Goal: Information Seeking & Learning: Find specific fact

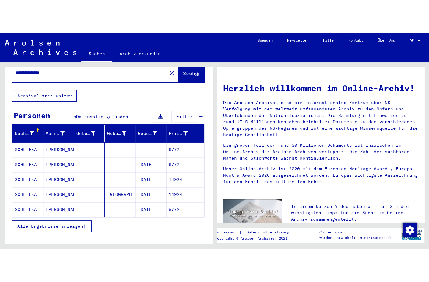
scroll to position [32, 0]
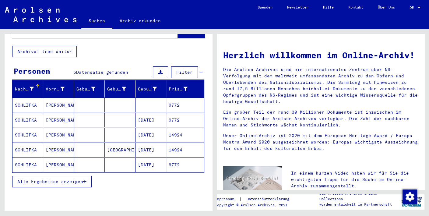
click at [344, 62] on h1 "Herzlich willkommen im Online-Archiv!" at bounding box center [321, 55] width 196 height 13
click at [150, 115] on mat-cell "[DATE]" at bounding box center [151, 120] width 31 height 15
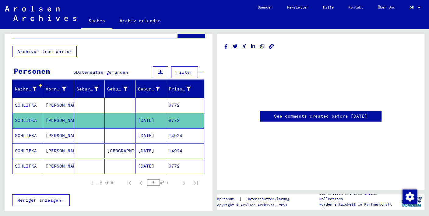
click at [145, 128] on mat-cell "[DATE]" at bounding box center [151, 135] width 31 height 15
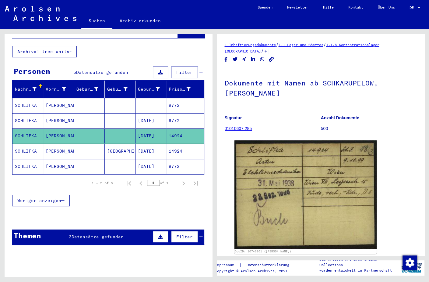
click at [299, 115] on p "Signatur" at bounding box center [273, 118] width 96 height 6
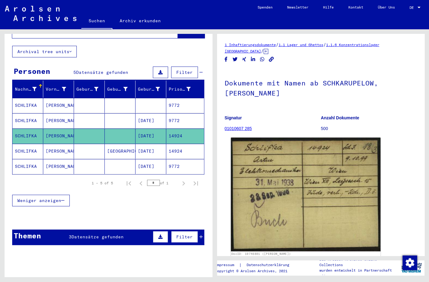
click at [298, 187] on img at bounding box center [306, 194] width 150 height 114
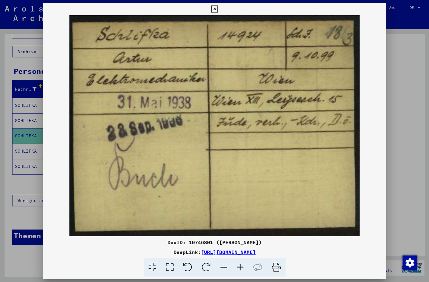
drag, startPoint x: 334, startPoint y: 252, endPoint x: 137, endPoint y: 252, distance: 196.5
click at [137, 216] on div "DeepLink: [URL][DOMAIN_NAME]" at bounding box center [214, 251] width 343 height 7
copy div "[URL][DOMAIN_NAME]"
click at [311, 143] on img at bounding box center [214, 125] width 343 height 221
click at [218, 9] on icon at bounding box center [214, 8] width 7 height 7
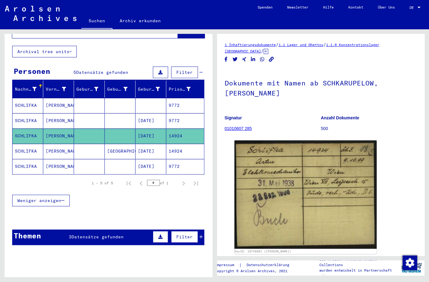
click at [146, 147] on mat-cell "[DATE]" at bounding box center [151, 150] width 31 height 15
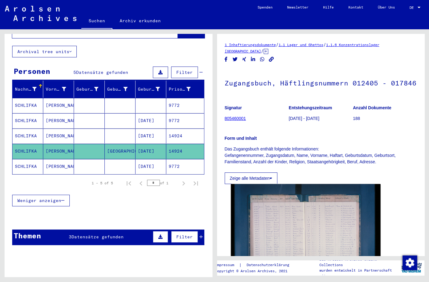
click at [289, 201] on img at bounding box center [306, 234] width 150 height 100
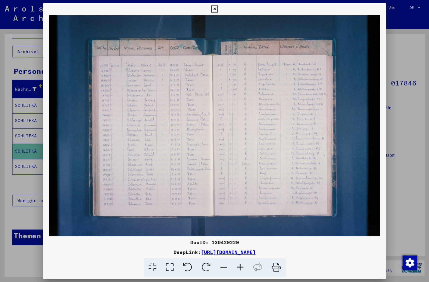
drag, startPoint x: 338, startPoint y: 249, endPoint x: 136, endPoint y: 253, distance: 202.0
click at [136, 216] on div "DeepLink: [URL][DOMAIN_NAME]" at bounding box center [214, 251] width 343 height 7
copy div "[URL][DOMAIN_NAME]"
click at [363, 123] on img at bounding box center [214, 125] width 343 height 221
click at [218, 6] on icon at bounding box center [214, 8] width 7 height 7
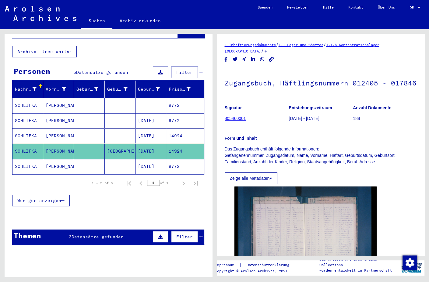
click at [145, 159] on mat-cell "[DATE]" at bounding box center [151, 166] width 31 height 15
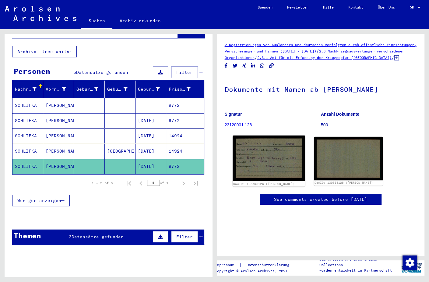
click at [269, 169] on img at bounding box center [269, 157] width 72 height 45
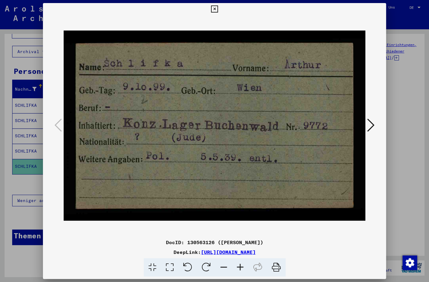
drag, startPoint x: 340, startPoint y: 253, endPoint x: 135, endPoint y: 252, distance: 204.7
click at [135, 216] on div "DeepLink: [URL][DOMAIN_NAME]" at bounding box center [214, 251] width 343 height 7
copy div "[URL][DOMAIN_NAME]"
click at [218, 7] on icon at bounding box center [214, 8] width 7 height 7
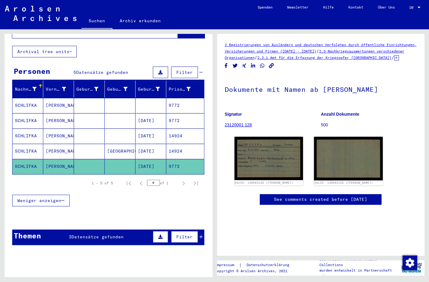
click at [145, 98] on mat-cell at bounding box center [151, 105] width 31 height 15
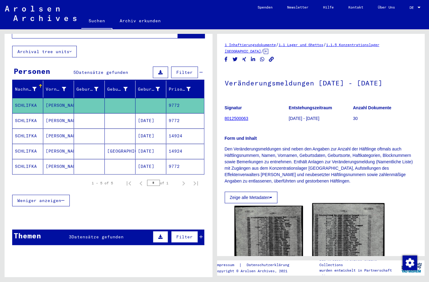
click at [354, 216] on img at bounding box center [349, 255] width 72 height 105
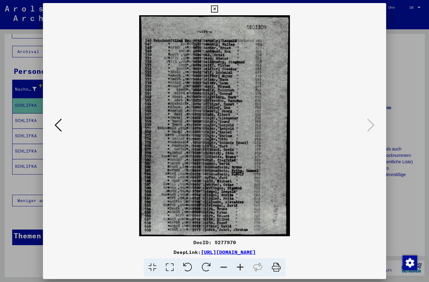
drag, startPoint x: 339, startPoint y: 251, endPoint x: 140, endPoint y: 253, distance: 199.6
click at [140, 216] on div "DeepLink: [URL][DOMAIN_NAME]" at bounding box center [214, 251] width 343 height 7
copy link "[URL][DOMAIN_NAME]"
click at [218, 6] on icon at bounding box center [214, 8] width 7 height 7
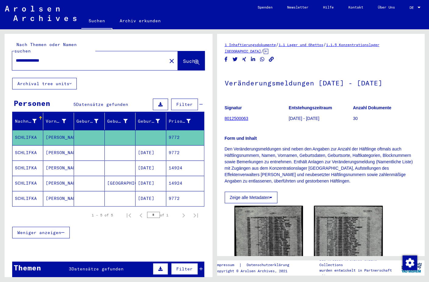
drag, startPoint x: 80, startPoint y: 54, endPoint x: 40, endPoint y: 55, distance: 40.2
click at [40, 57] on input "**********" at bounding box center [89, 60] width 147 height 6
type input "********"
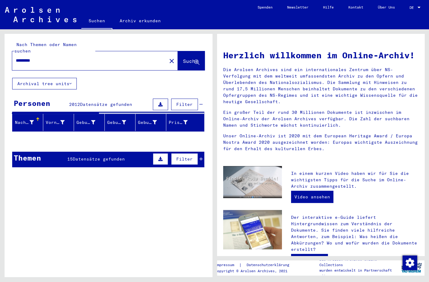
click at [380, 62] on h1 "Herzlich willkommen im Online-Archiv!" at bounding box center [321, 55] width 196 height 13
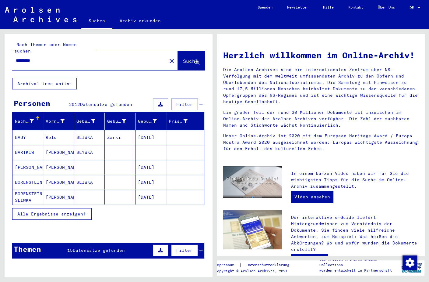
click at [18, 211] on span "Alle Ergebnisse anzeigen" at bounding box center [50, 213] width 66 height 5
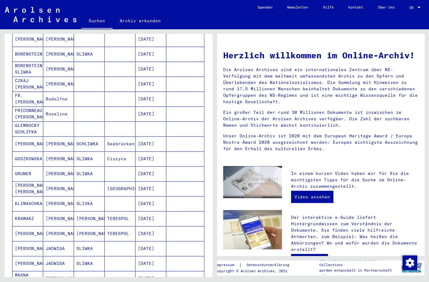
scroll to position [288, 0]
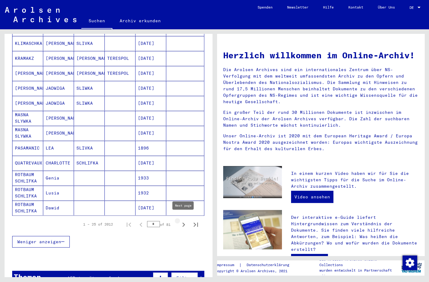
click at [180, 216] on icon "Next page" at bounding box center [183, 224] width 9 height 9
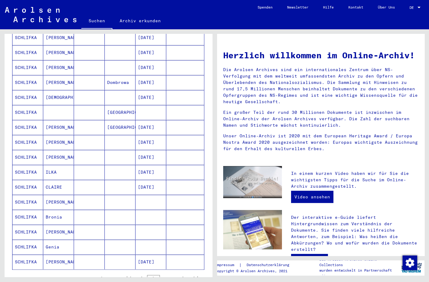
scroll to position [256, 0]
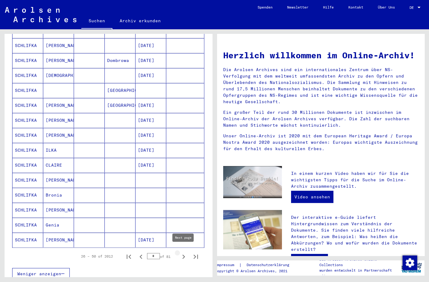
click at [186, 216] on icon "Next page" at bounding box center [183, 256] width 9 height 9
type input "*"
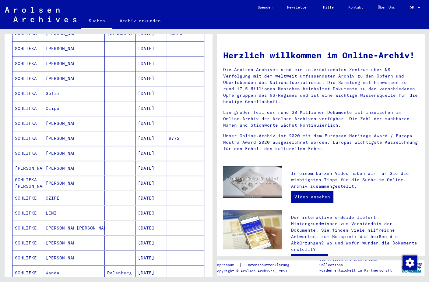
scroll to position [64, 0]
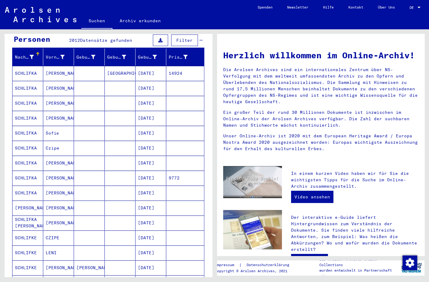
click at [308, 62] on h1 "Herzlich willkommen im Online-Archiv!" at bounding box center [321, 55] width 196 height 13
click at [147, 81] on mat-cell "[DATE]" at bounding box center [151, 88] width 31 height 15
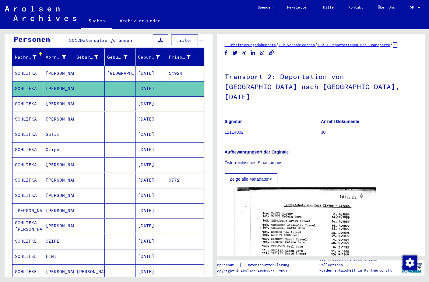
click at [322, 152] on div "Aufbewahrungsort der Orginale Österreichisches Staatsarchiv" at bounding box center [321, 153] width 193 height 24
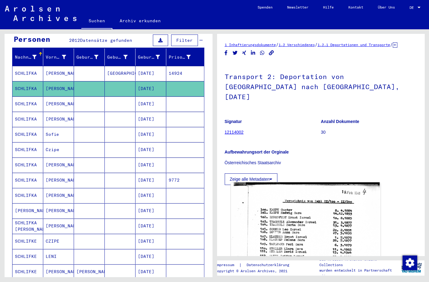
click at [299, 216] on img at bounding box center [306, 286] width 150 height 208
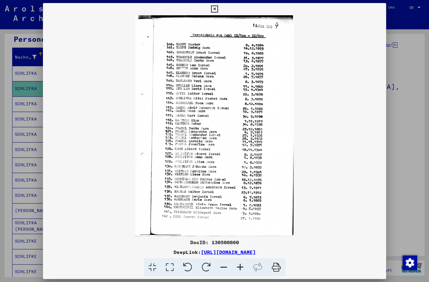
click at [238, 216] on icon at bounding box center [240, 267] width 16 height 19
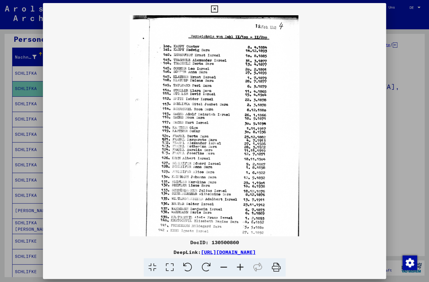
click at [238, 216] on icon at bounding box center [240, 267] width 16 height 19
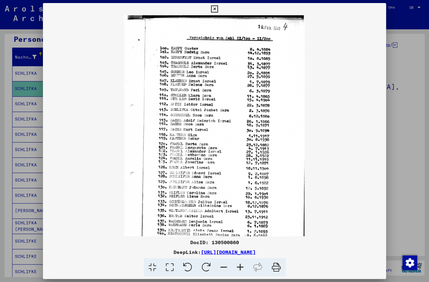
click at [238, 216] on icon at bounding box center [240, 267] width 16 height 19
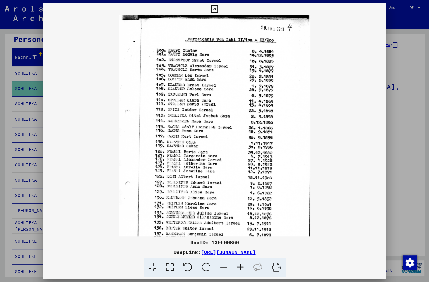
click at [238, 216] on icon at bounding box center [240, 267] width 16 height 19
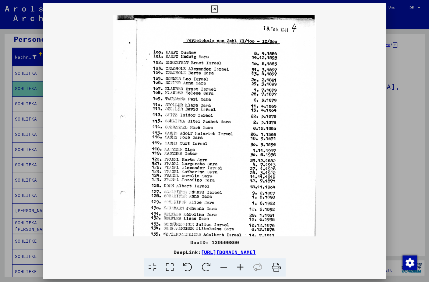
click at [238, 216] on icon at bounding box center [240, 267] width 16 height 19
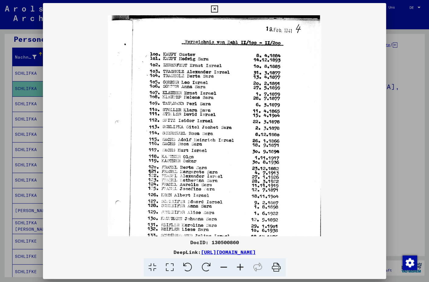
click at [238, 216] on icon at bounding box center [240, 267] width 16 height 19
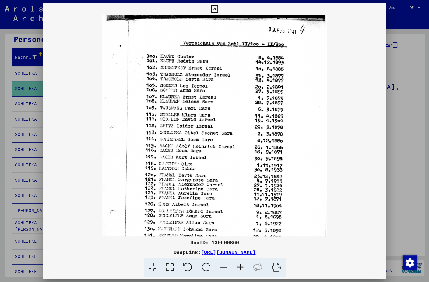
click at [238, 216] on icon at bounding box center [240, 267] width 16 height 19
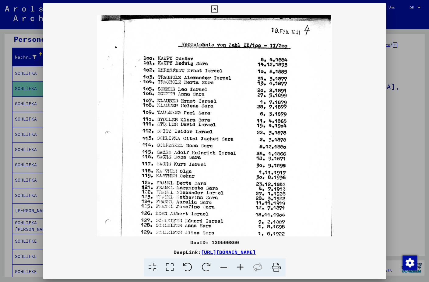
click at [238, 216] on icon at bounding box center [240, 267] width 16 height 19
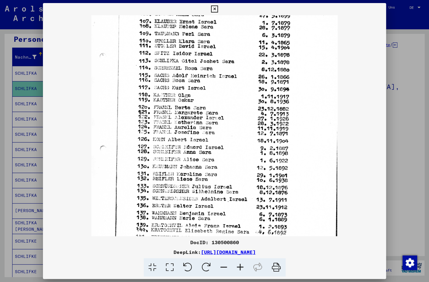
drag, startPoint x: 226, startPoint y: 180, endPoint x: 224, endPoint y: 112, distance: 67.7
click at [224, 112] on img at bounding box center [214, 103] width 246 height 342
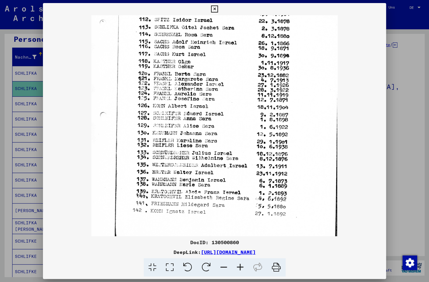
scroll to position [122, 0]
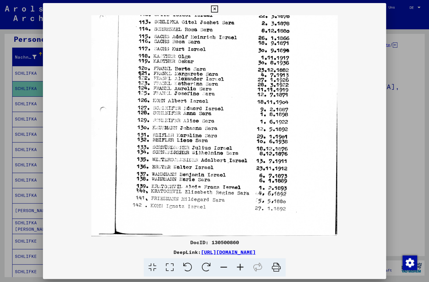
drag, startPoint x: 218, startPoint y: 199, endPoint x: 216, endPoint y: 142, distance: 57.6
click at [216, 142] on img at bounding box center [214, 64] width 246 height 342
click at [240, 216] on icon at bounding box center [240, 267] width 16 height 19
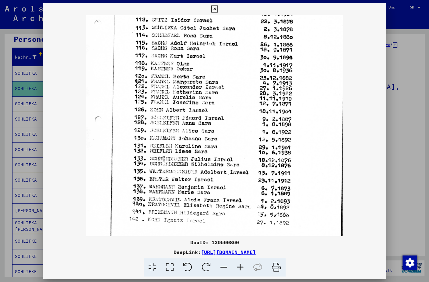
click at [240, 216] on icon at bounding box center [240, 267] width 16 height 19
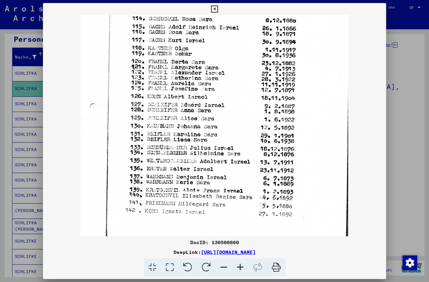
scroll to position [135, 0]
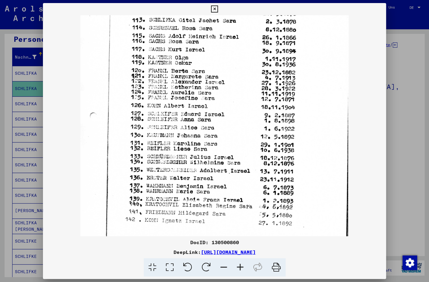
drag, startPoint x: 224, startPoint y: 199, endPoint x: 223, endPoint y: 190, distance: 9.5
click at [223, 190] on img at bounding box center [214, 66] width 268 height 373
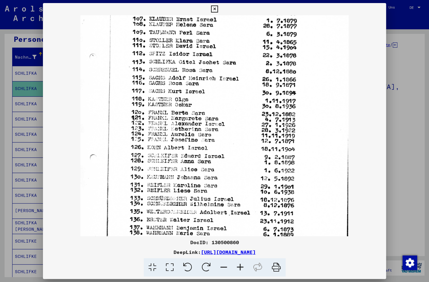
scroll to position [87, 0]
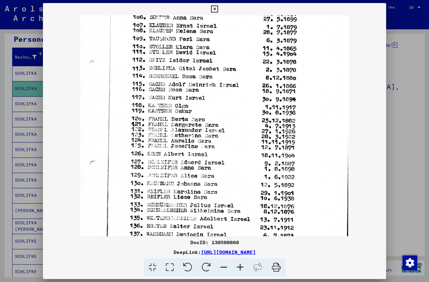
drag, startPoint x: 205, startPoint y: 136, endPoint x: 198, endPoint y: 184, distance: 48.0
click at [198, 184] on img at bounding box center [214, 114] width 268 height 373
drag, startPoint x: 334, startPoint y: 253, endPoint x: 136, endPoint y: 253, distance: 197.7
click at [136, 216] on div "DeepLink: [URL][DOMAIN_NAME]" at bounding box center [214, 251] width 343 height 7
copy div "[URL][DOMAIN_NAME]"
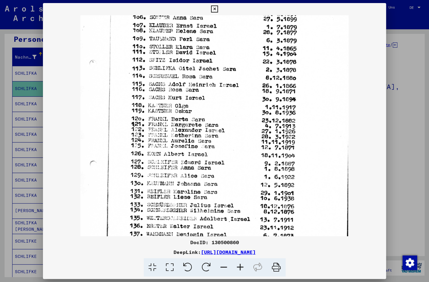
click at [218, 10] on icon at bounding box center [214, 8] width 7 height 7
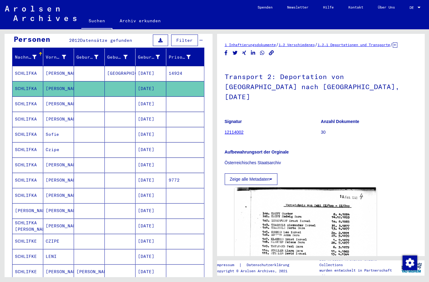
drag, startPoint x: 283, startPoint y: 90, endPoint x: 222, endPoint y: 91, distance: 61.2
click at [222, 91] on yv-its-full-details "1 Inhaftierungsdokumente / 1.2 Verschiedenes / 1.2.1 Deportationen und Transpor…" at bounding box center [321, 231] width 208 height 381
copy h1 "[DATE]"
click at [349, 160] on p "Österreichisches Staatsarchiv" at bounding box center [321, 162] width 193 height 6
click at [356, 159] on p "Österreichisches Staatsarchiv" at bounding box center [321, 162] width 193 height 6
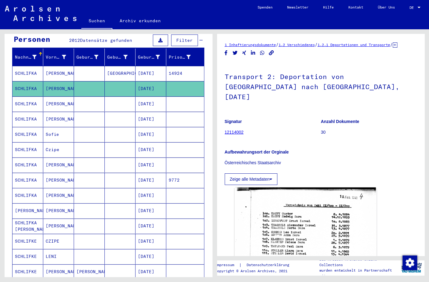
click at [335, 155] on div "Aufbewahrungsort der Orginale Österreichisches Staatsarchiv" at bounding box center [321, 153] width 193 height 24
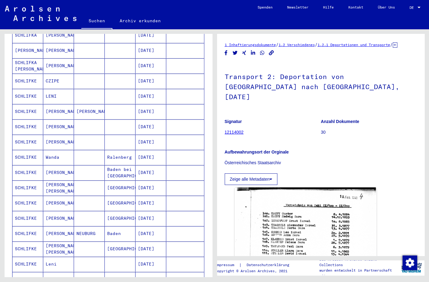
scroll to position [256, 0]
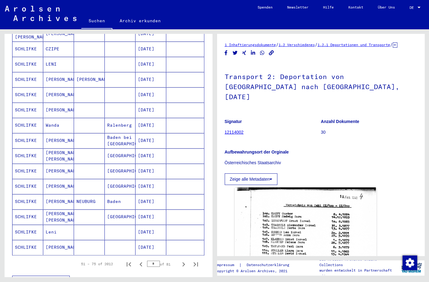
click at [147, 179] on mat-cell "[DATE]" at bounding box center [151, 186] width 31 height 15
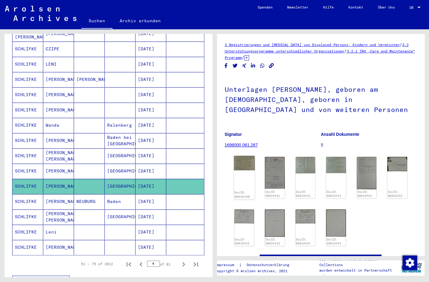
click at [240, 158] on img at bounding box center [244, 163] width 21 height 15
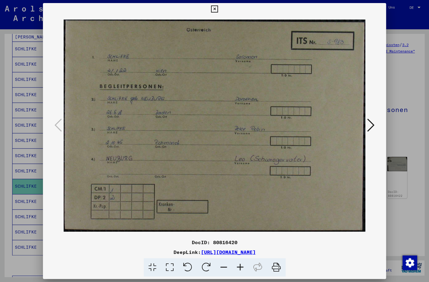
click at [243, 216] on icon at bounding box center [240, 267] width 16 height 19
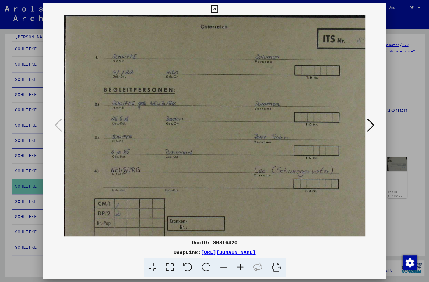
click at [243, 216] on icon at bounding box center [240, 267] width 16 height 19
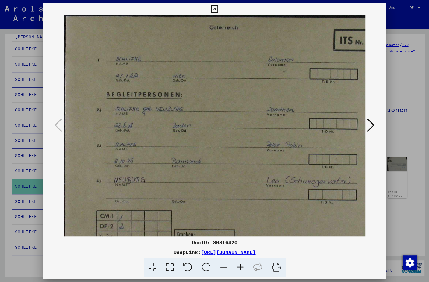
click at [243, 216] on icon at bounding box center [240, 267] width 16 height 19
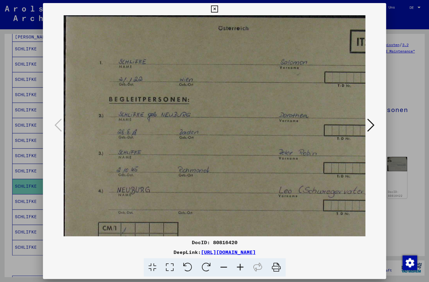
click at [243, 216] on icon at bounding box center [240, 267] width 16 height 19
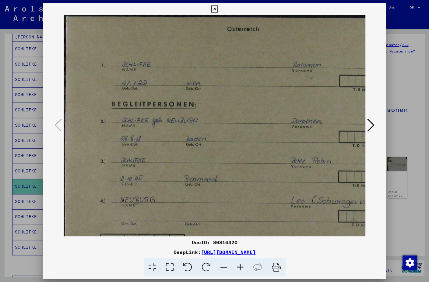
click at [243, 216] on icon at bounding box center [240, 267] width 16 height 19
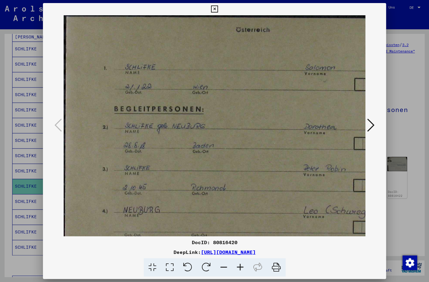
click at [243, 216] on icon at bounding box center [240, 267] width 16 height 19
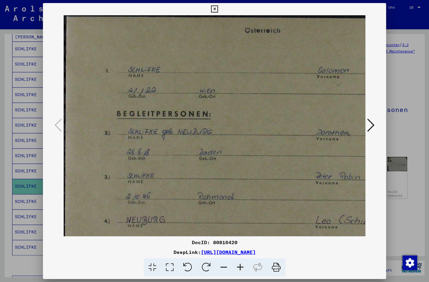
click at [243, 216] on icon at bounding box center [240, 267] width 16 height 19
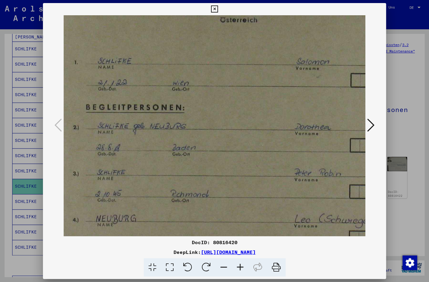
scroll to position [8, 34]
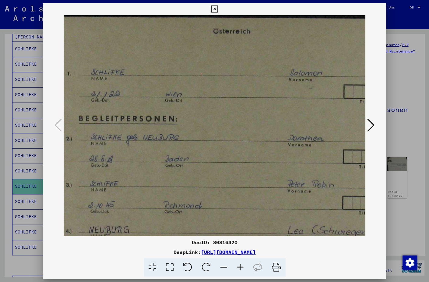
drag, startPoint x: 199, startPoint y: 187, endPoint x: 156, endPoint y: 190, distance: 42.8
click at [156, 190] on img at bounding box center [256, 178] width 467 height 327
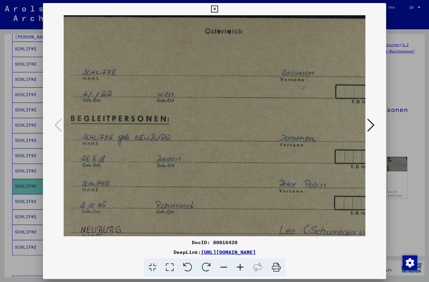
scroll to position [0, 23]
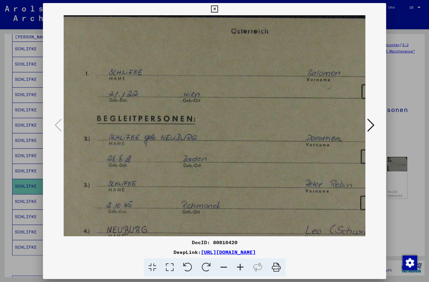
drag, startPoint x: 154, startPoint y: 133, endPoint x: 172, endPoint y: 145, distance: 21.2
click at [172, 145] on img at bounding box center [274, 178] width 467 height 327
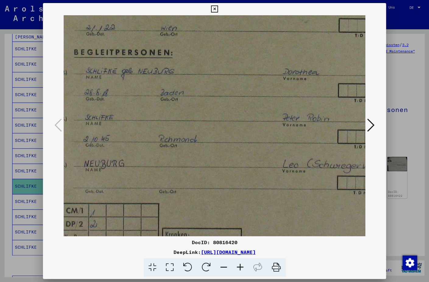
scroll to position [37, 53]
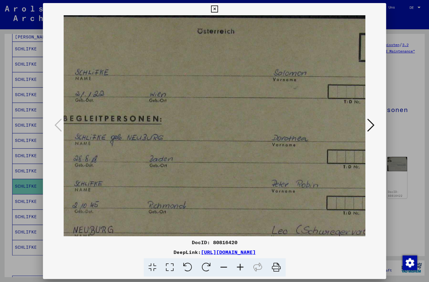
drag, startPoint x: 179, startPoint y: 199, endPoint x: 143, endPoint y: 227, distance: 44.7
click at [143, 216] on img at bounding box center [240, 178] width 467 height 327
click at [371, 121] on icon at bounding box center [370, 125] width 7 height 15
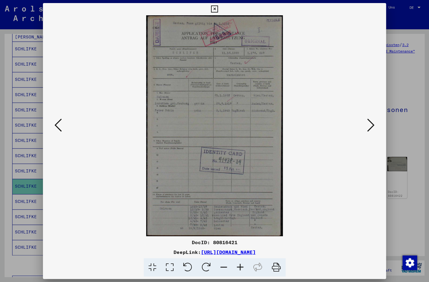
click at [240, 216] on icon at bounding box center [240, 267] width 16 height 19
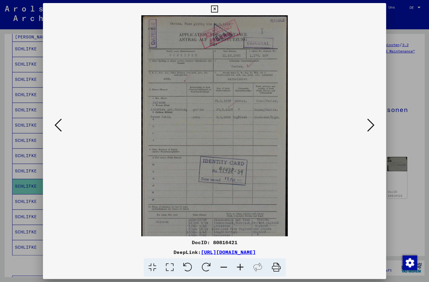
click at [240, 216] on icon at bounding box center [240, 267] width 16 height 19
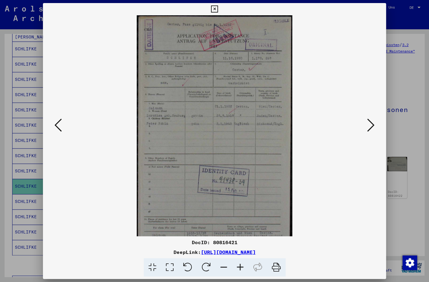
click at [240, 216] on icon at bounding box center [240, 267] width 16 height 19
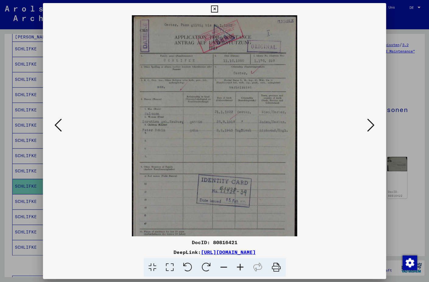
click at [240, 216] on icon at bounding box center [240, 267] width 16 height 19
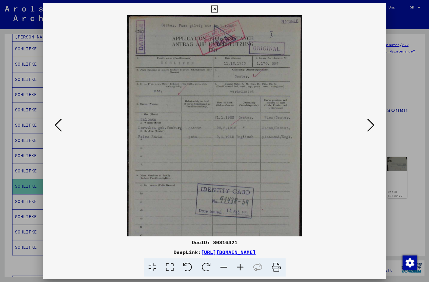
click at [240, 216] on icon at bounding box center [240, 267] width 16 height 19
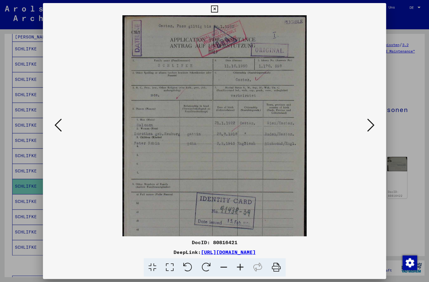
click at [240, 216] on icon at bounding box center [240, 267] width 16 height 19
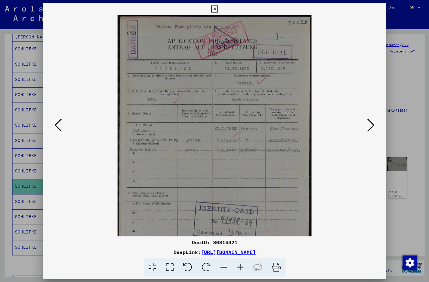
click at [240, 216] on icon at bounding box center [240, 267] width 16 height 19
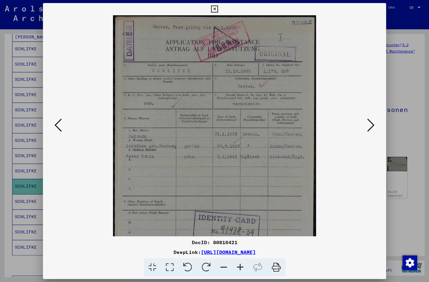
click at [240, 216] on icon at bounding box center [240, 267] width 16 height 19
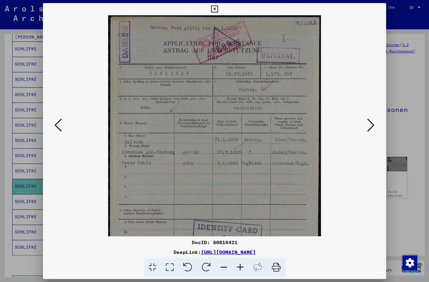
click at [240, 216] on icon at bounding box center [240, 267] width 16 height 19
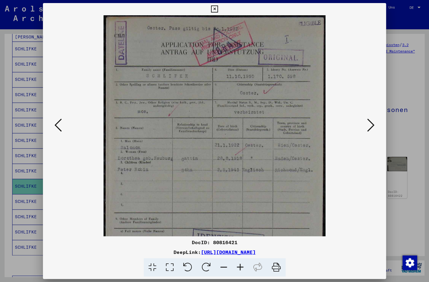
click at [240, 216] on icon at bounding box center [240, 267] width 16 height 19
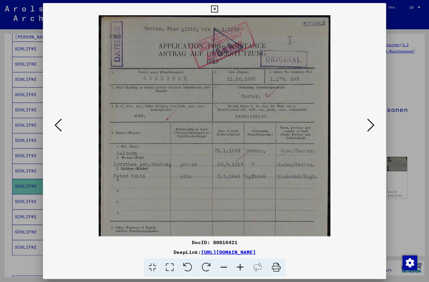
click at [240, 216] on icon at bounding box center [240, 267] width 16 height 19
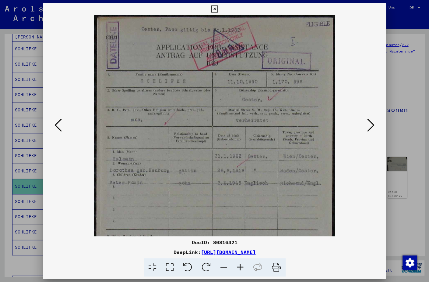
click at [373, 125] on icon at bounding box center [370, 125] width 7 height 15
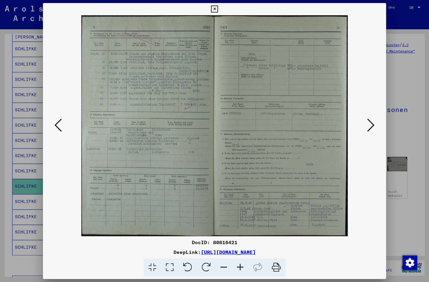
click at [237, 216] on icon at bounding box center [240, 267] width 16 height 19
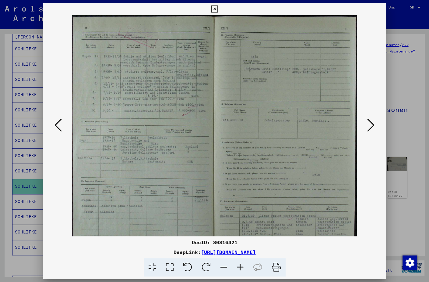
click at [237, 216] on icon at bounding box center [240, 267] width 16 height 19
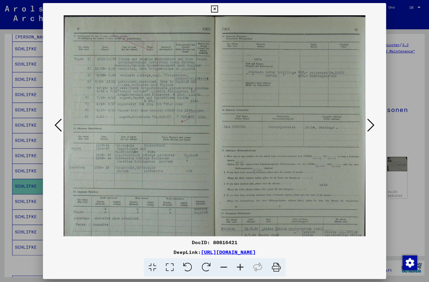
click at [238, 216] on icon at bounding box center [240, 267] width 16 height 19
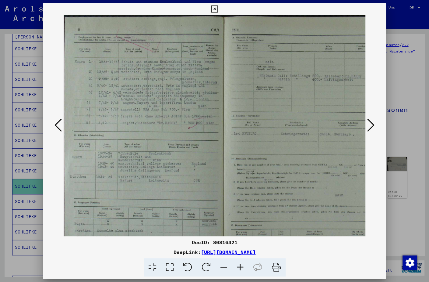
click at [238, 216] on icon at bounding box center [240, 267] width 16 height 19
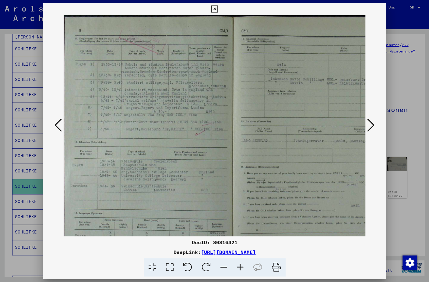
click at [238, 216] on icon at bounding box center [240, 267] width 16 height 19
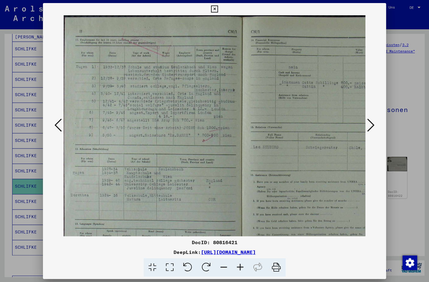
click at [238, 216] on icon at bounding box center [240, 267] width 16 height 19
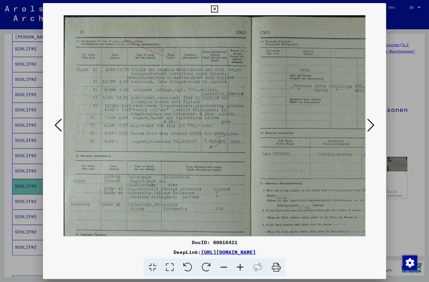
click at [238, 216] on icon at bounding box center [240, 267] width 16 height 19
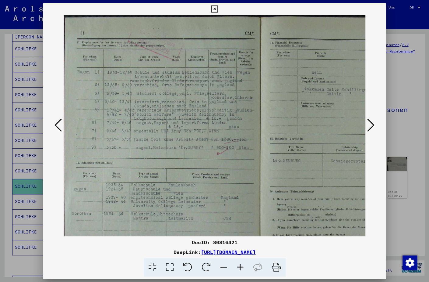
click at [238, 216] on icon at bounding box center [240, 267] width 16 height 19
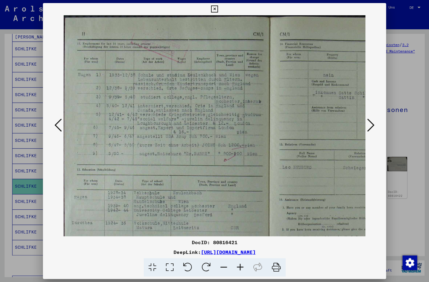
click at [238, 216] on icon at bounding box center [240, 267] width 16 height 19
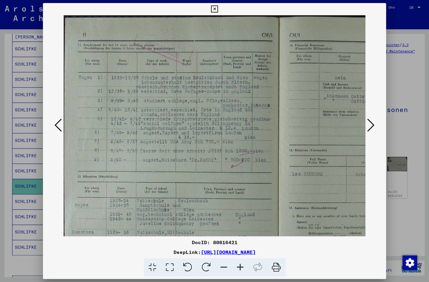
click at [238, 216] on icon at bounding box center [240, 267] width 16 height 19
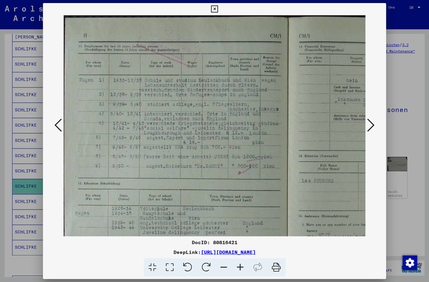
click at [238, 216] on icon at bounding box center [240, 267] width 16 height 19
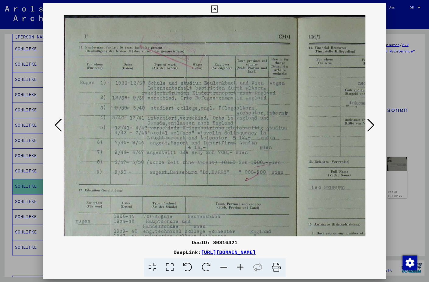
click at [238, 216] on icon at bounding box center [240, 267] width 16 height 19
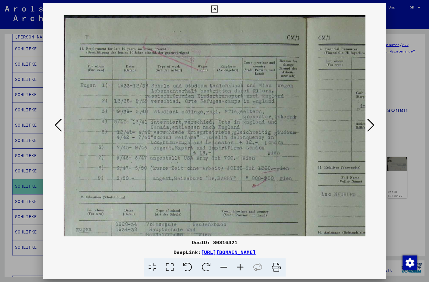
click at [238, 216] on icon at bounding box center [240, 267] width 16 height 19
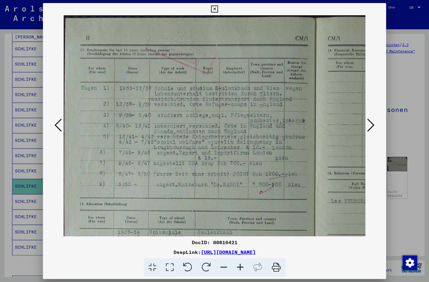
click at [238, 216] on icon at bounding box center [240, 267] width 16 height 19
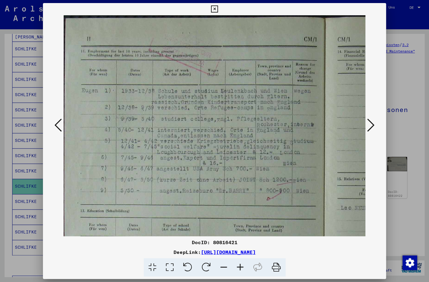
click at [238, 216] on icon at bounding box center [240, 267] width 16 height 19
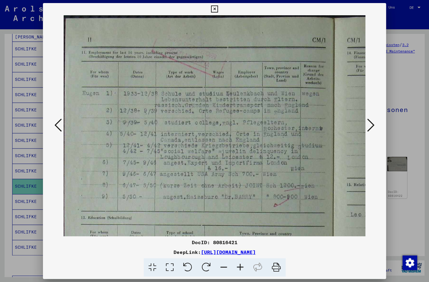
click at [238, 216] on icon at bounding box center [240, 267] width 16 height 19
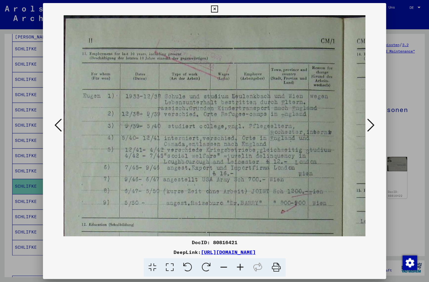
click at [238, 216] on icon at bounding box center [240, 267] width 16 height 19
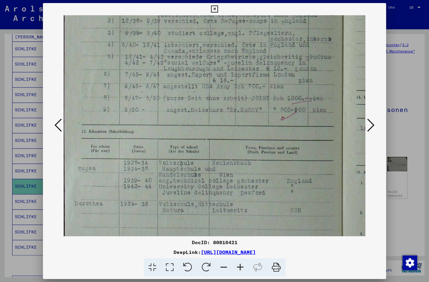
scroll to position [97, 0]
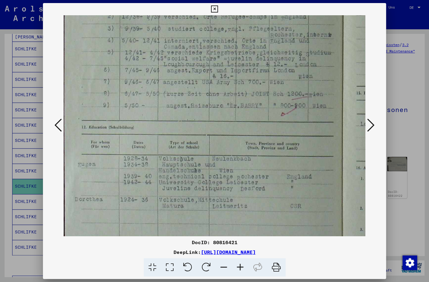
drag, startPoint x: 216, startPoint y: 192, endPoint x: 221, endPoint y: 94, distance: 98.2
click at [221, 94] on img at bounding box center [344, 150] width 561 height 464
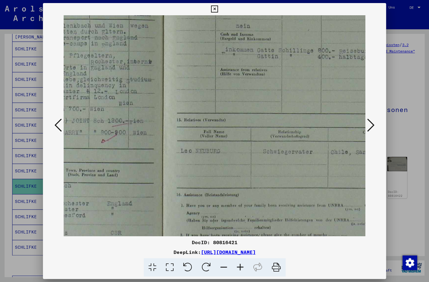
drag, startPoint x: 276, startPoint y: 133, endPoint x: 95, endPoint y: 160, distance: 182.9
click at [95, 160] on img at bounding box center [164, 177] width 561 height 464
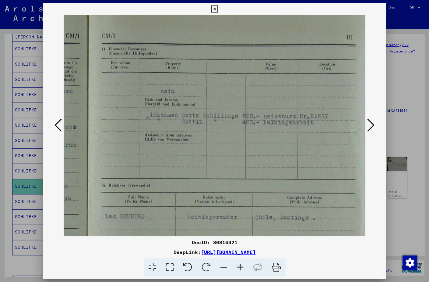
scroll to position [3, 257]
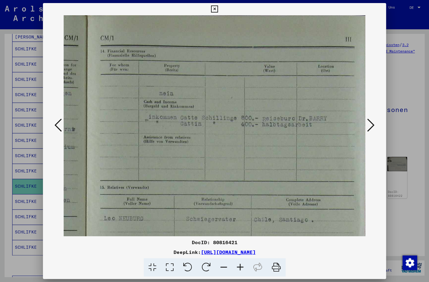
drag, startPoint x: 267, startPoint y: 102, endPoint x: 188, endPoint y: 169, distance: 104.2
click at [188, 169] on img at bounding box center [87, 244] width 561 height 464
click at [373, 122] on icon at bounding box center [370, 125] width 7 height 15
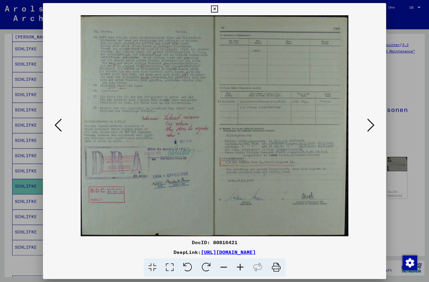
click at [373, 122] on icon at bounding box center [370, 125] width 7 height 15
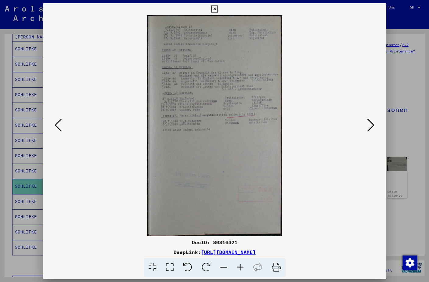
click at [59, 122] on icon at bounding box center [58, 125] width 7 height 15
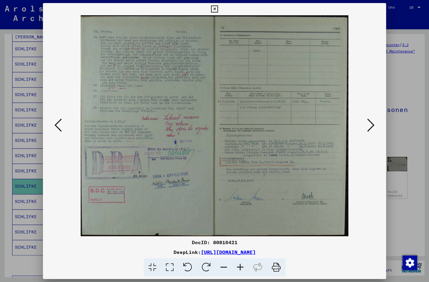
click at [242, 216] on icon at bounding box center [240, 267] width 16 height 19
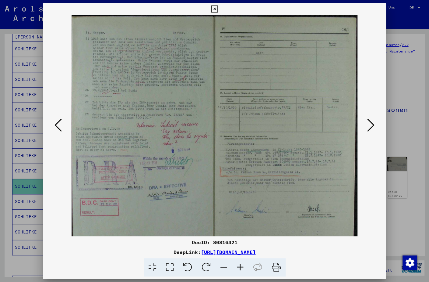
click at [242, 216] on icon at bounding box center [240, 267] width 16 height 19
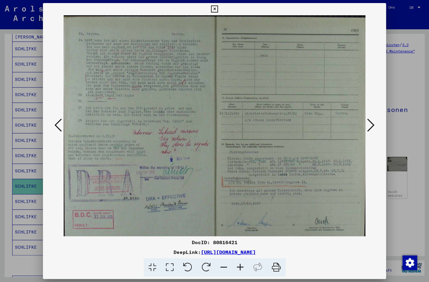
click at [242, 216] on icon at bounding box center [240, 267] width 16 height 19
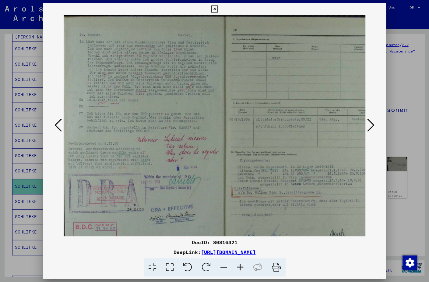
click at [242, 216] on icon at bounding box center [240, 267] width 16 height 19
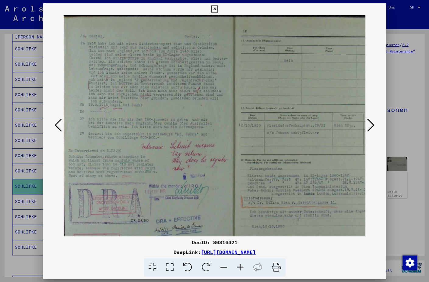
click at [242, 216] on icon at bounding box center [240, 267] width 16 height 19
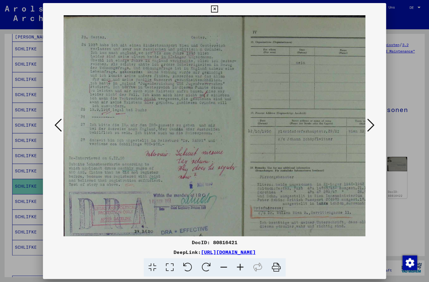
click at [242, 216] on icon at bounding box center [240, 267] width 16 height 19
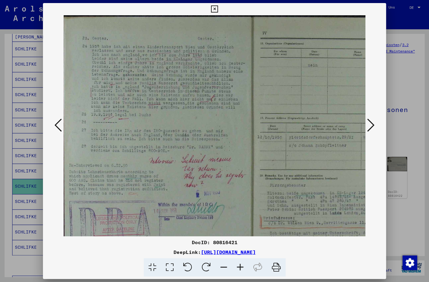
click at [242, 216] on icon at bounding box center [240, 267] width 16 height 19
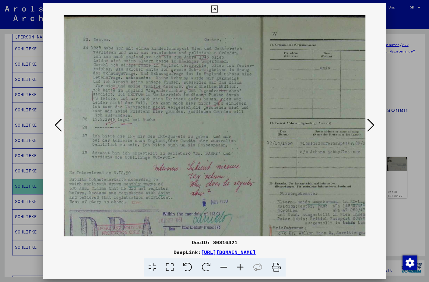
click at [242, 216] on icon at bounding box center [240, 267] width 16 height 19
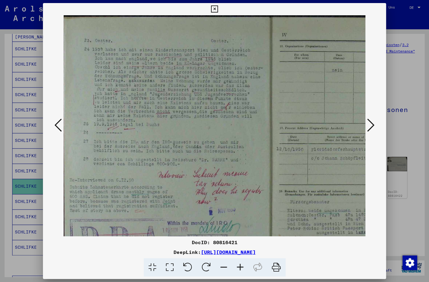
click at [242, 216] on icon at bounding box center [240, 267] width 16 height 19
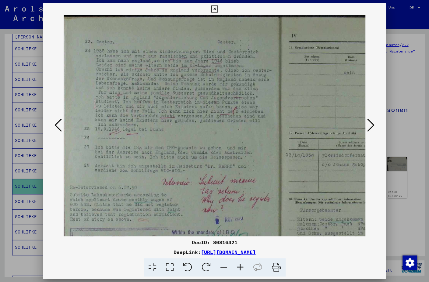
click at [242, 216] on icon at bounding box center [240, 267] width 16 height 19
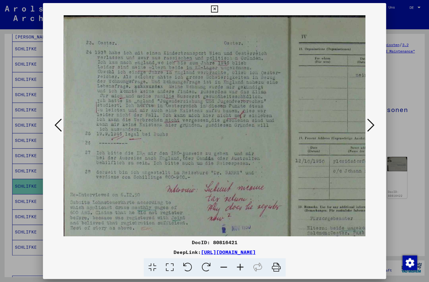
click at [242, 216] on icon at bounding box center [240, 267] width 16 height 19
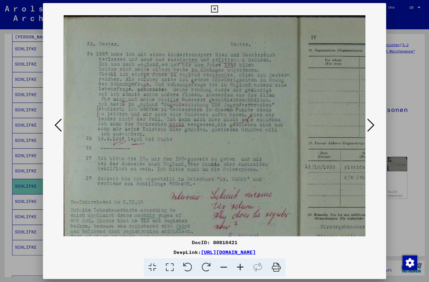
click at [242, 216] on icon at bounding box center [240, 267] width 16 height 19
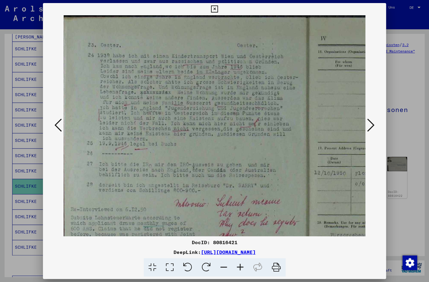
click at [242, 216] on icon at bounding box center [240, 267] width 16 height 19
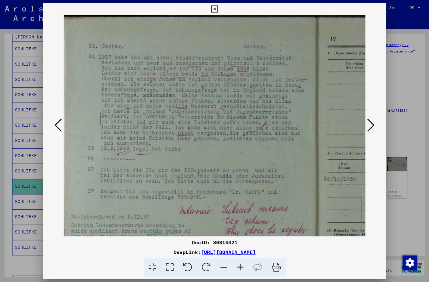
click at [242, 216] on icon at bounding box center [240, 267] width 16 height 19
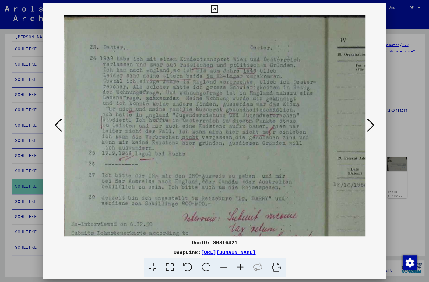
click at [242, 216] on icon at bounding box center [240, 267] width 16 height 19
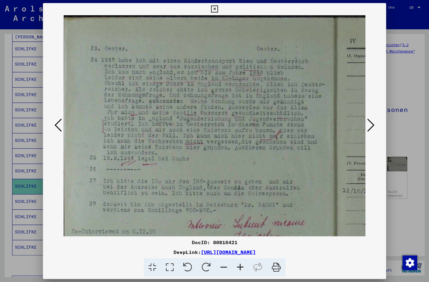
click at [242, 216] on icon at bounding box center [240, 267] width 16 height 19
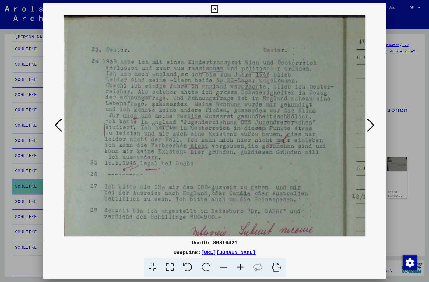
click at [242, 216] on icon at bounding box center [240, 267] width 16 height 19
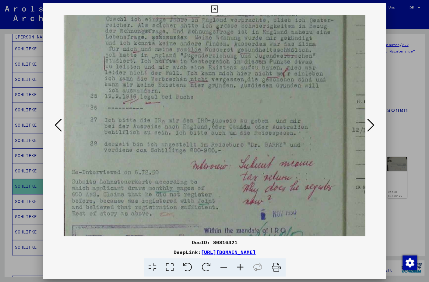
scroll to position [73, 0]
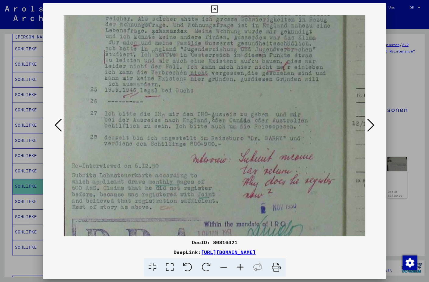
drag, startPoint x: 216, startPoint y: 189, endPoint x: 219, endPoint y: 115, distance: 73.2
click at [219, 115] on img at bounding box center [346, 174] width 564 height 464
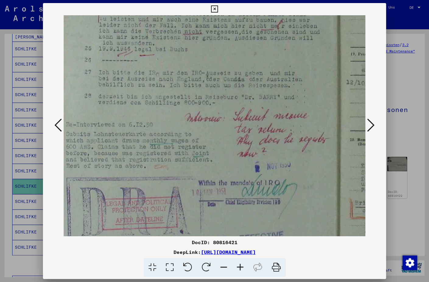
scroll to position [116, 6]
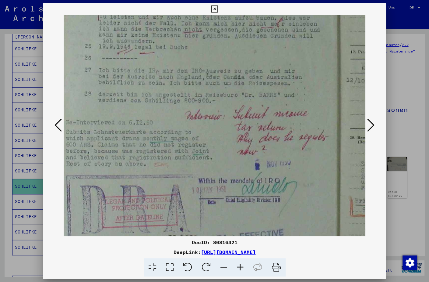
drag, startPoint x: 187, startPoint y: 183, endPoint x: 182, endPoint y: 139, distance: 44.2
click at [181, 140] on img at bounding box center [340, 131] width 564 height 464
click at [374, 123] on icon at bounding box center [370, 125] width 7 height 15
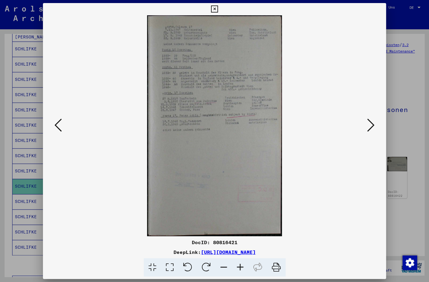
click at [241, 216] on icon at bounding box center [240, 267] width 16 height 19
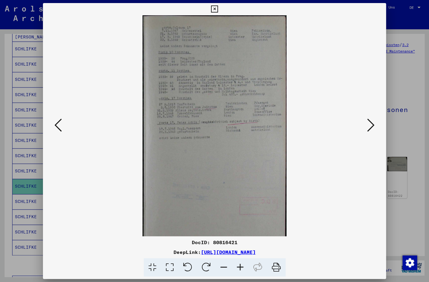
click at [241, 216] on icon at bounding box center [240, 267] width 16 height 19
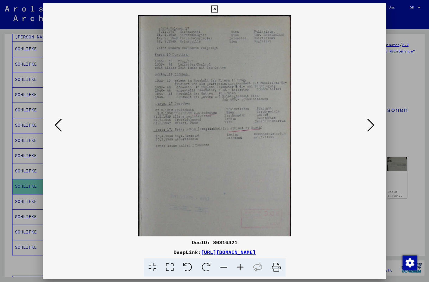
click at [241, 216] on icon at bounding box center [240, 267] width 16 height 19
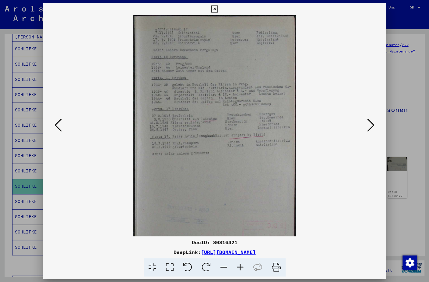
click at [241, 216] on icon at bounding box center [240, 267] width 16 height 19
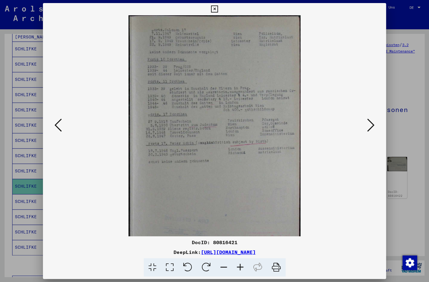
click at [241, 216] on icon at bounding box center [240, 267] width 16 height 19
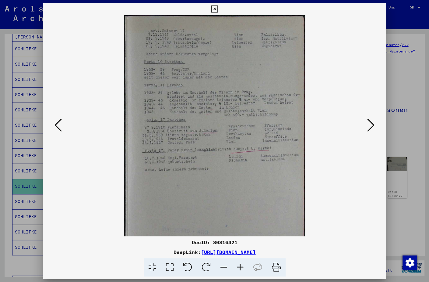
click at [241, 216] on icon at bounding box center [240, 267] width 16 height 19
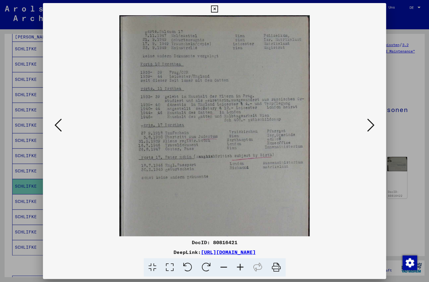
click at [241, 216] on icon at bounding box center [240, 267] width 16 height 19
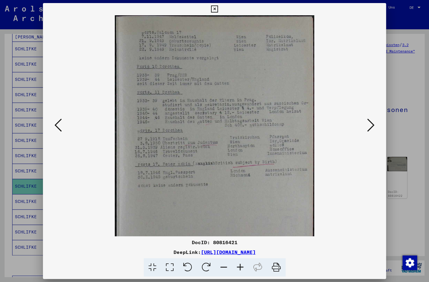
click at [241, 216] on icon at bounding box center [240, 267] width 16 height 19
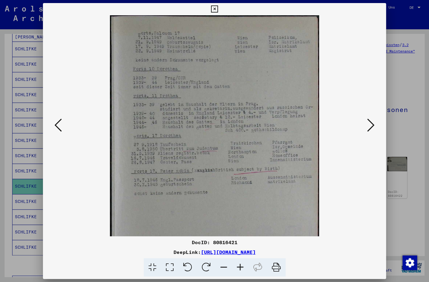
click at [241, 216] on icon at bounding box center [240, 267] width 16 height 19
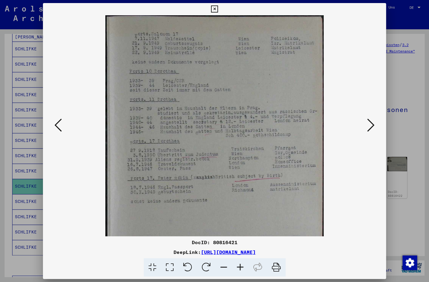
click at [241, 216] on icon at bounding box center [240, 267] width 16 height 19
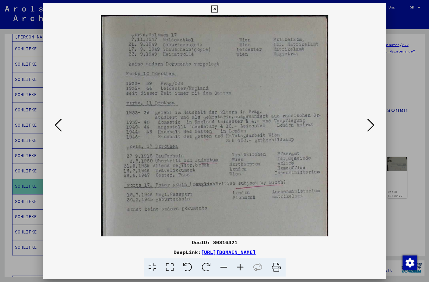
click at [241, 216] on icon at bounding box center [240, 267] width 16 height 19
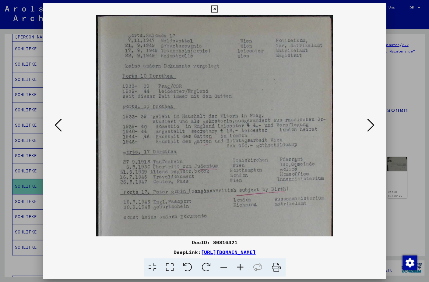
click at [241, 216] on icon at bounding box center [240, 267] width 16 height 19
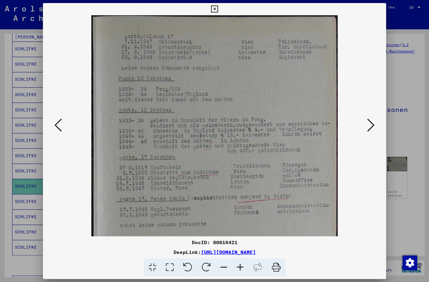
click at [241, 216] on icon at bounding box center [240, 267] width 16 height 19
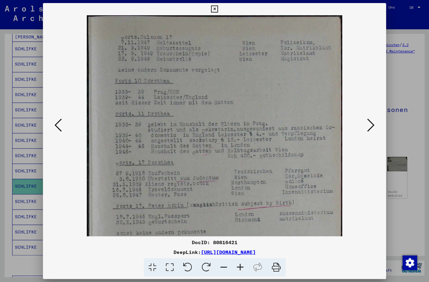
click at [241, 216] on icon at bounding box center [240, 267] width 16 height 19
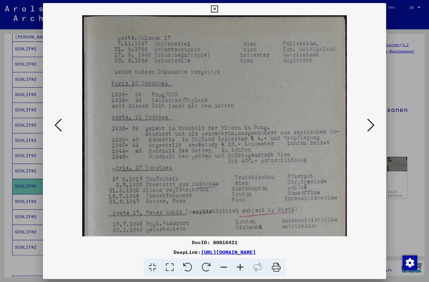
click at [241, 216] on icon at bounding box center [240, 267] width 16 height 19
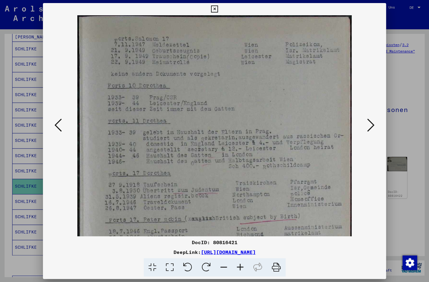
click at [241, 216] on icon at bounding box center [240, 267] width 16 height 19
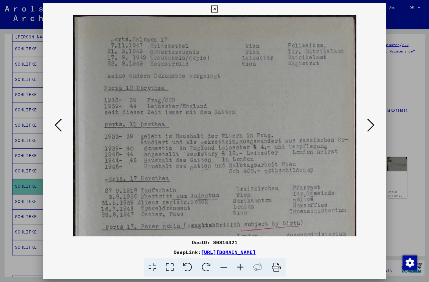
click at [241, 216] on icon at bounding box center [240, 267] width 16 height 19
click at [218, 9] on icon at bounding box center [214, 8] width 7 height 7
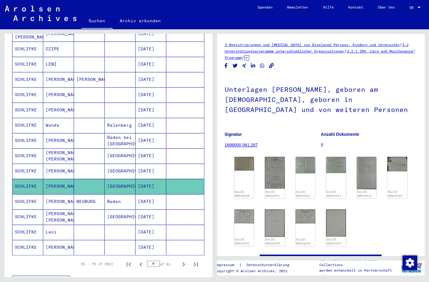
click at [152, 216] on mat-cell "[DATE]" at bounding box center [151, 246] width 31 height 15
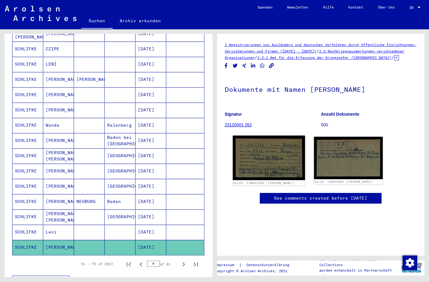
click at [280, 149] on img at bounding box center [269, 157] width 72 height 44
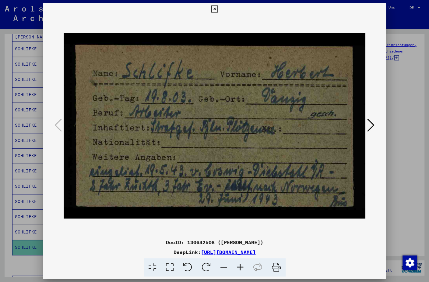
click at [218, 10] on icon at bounding box center [214, 8] width 7 height 7
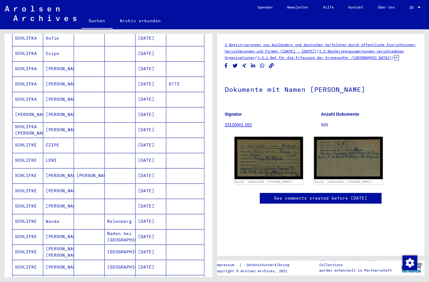
scroll to position [128, 0]
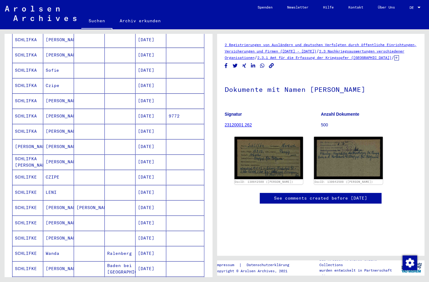
click at [155, 93] on mat-cell "[DATE]" at bounding box center [151, 100] width 31 height 15
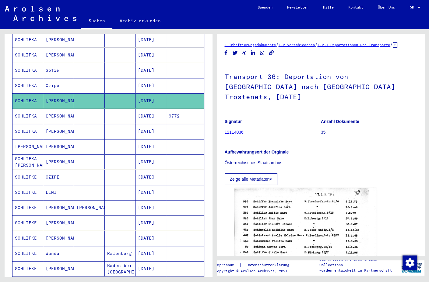
click at [370, 159] on p "Österreichisches Staatsarchiv" at bounding box center [321, 162] width 193 height 6
click at [344, 143] on div "Aufbewahrungsort der Orginale Österreichisches Staatsarchiv" at bounding box center [321, 153] width 193 height 24
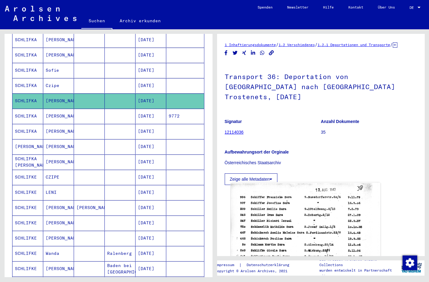
click at [292, 201] on img at bounding box center [306, 285] width 150 height 206
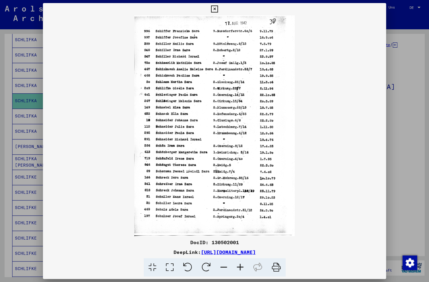
click at [238, 216] on icon at bounding box center [240, 267] width 16 height 19
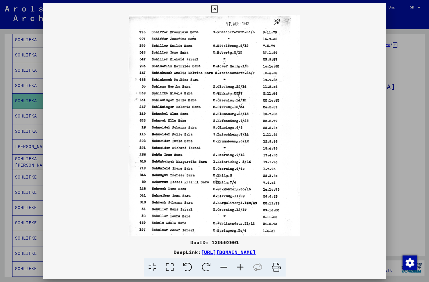
click at [238, 216] on icon at bounding box center [240, 267] width 16 height 19
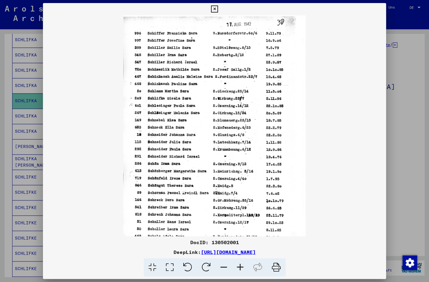
click at [238, 216] on icon at bounding box center [240, 267] width 16 height 19
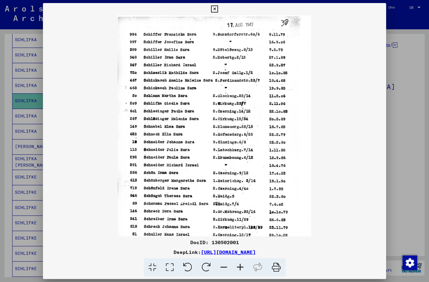
click at [238, 216] on icon at bounding box center [240, 267] width 16 height 19
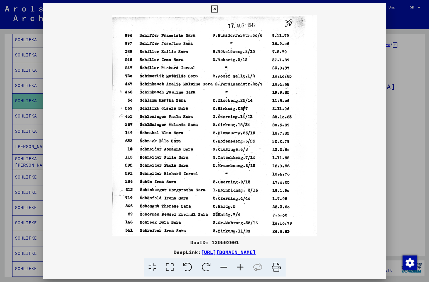
click at [238, 216] on icon at bounding box center [240, 267] width 16 height 19
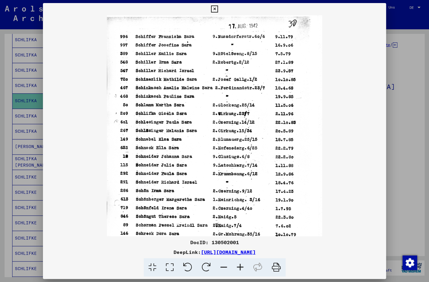
click at [238, 216] on icon at bounding box center [240, 267] width 16 height 19
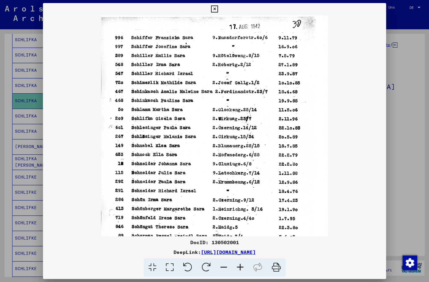
click at [238, 216] on icon at bounding box center [240, 267] width 16 height 19
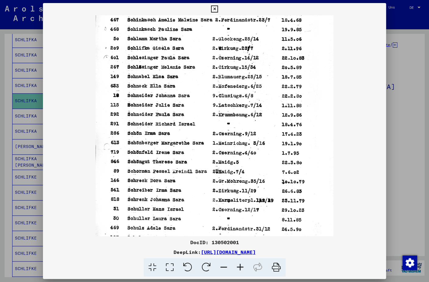
scroll to position [78, 0]
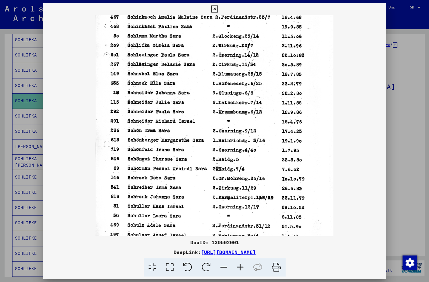
drag, startPoint x: 237, startPoint y: 210, endPoint x: 242, endPoint y: 133, distance: 77.2
click at [242, 133] on img at bounding box center [215, 100] width 238 height 327
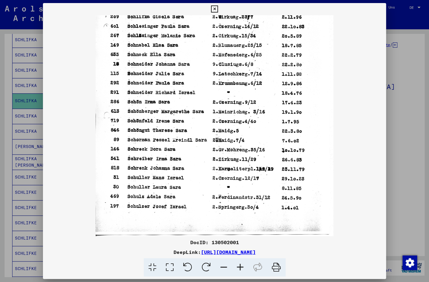
drag, startPoint x: 233, startPoint y: 209, endPoint x: 230, endPoint y: 146, distance: 63.1
click at [230, 146] on img at bounding box center [215, 72] width 238 height 327
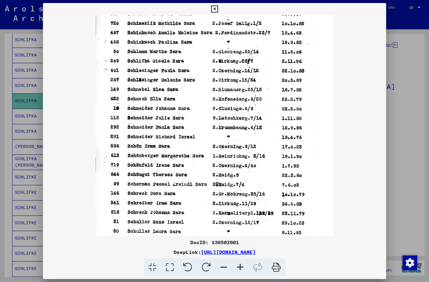
scroll to position [59, 0]
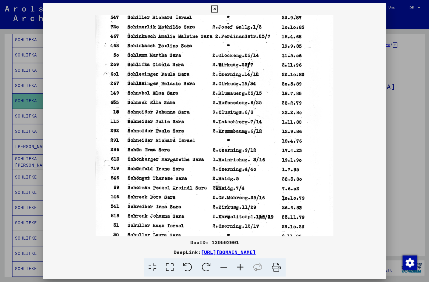
drag, startPoint x: 203, startPoint y: 85, endPoint x: 197, endPoint y: 132, distance: 47.5
click at [197, 132] on img at bounding box center [215, 119] width 238 height 327
drag, startPoint x: 343, startPoint y: 248, endPoint x: 140, endPoint y: 254, distance: 203.3
click at [138, 216] on div "DeepLink: [URL][DOMAIN_NAME]" at bounding box center [214, 251] width 343 height 7
copy link "ttps://[DOMAIN_NAME][URL]"
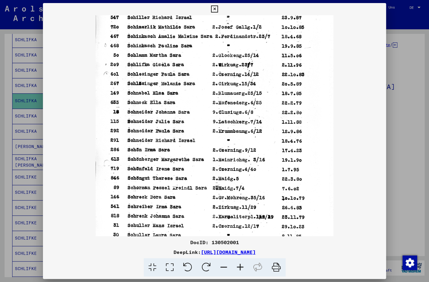
click at [386, 173] on div "DocID: 130502001 DeepLink: [URL][DOMAIN_NAME]" at bounding box center [214, 141] width 429 height 282
click at [218, 9] on icon at bounding box center [214, 8] width 7 height 7
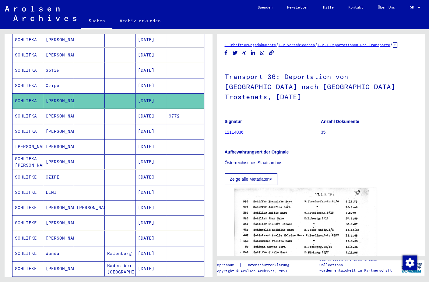
scroll to position [96, 0]
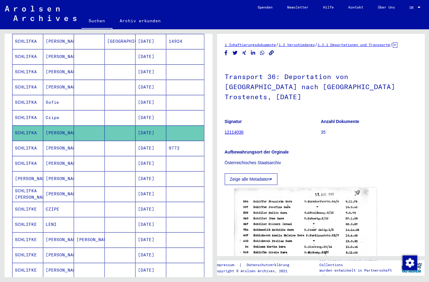
click at [142, 64] on mat-cell "[DATE]" at bounding box center [151, 71] width 31 height 15
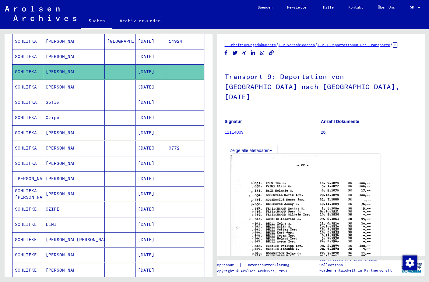
click at [273, 191] on img at bounding box center [306, 258] width 150 height 208
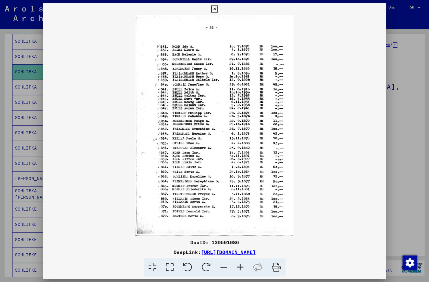
click at [242, 216] on icon at bounding box center [240, 267] width 16 height 19
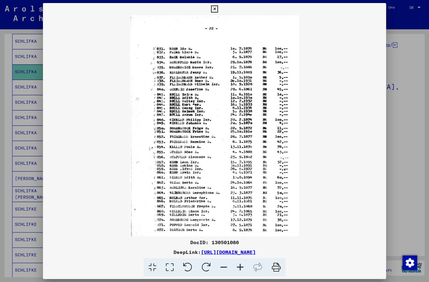
click at [242, 216] on icon at bounding box center [240, 267] width 16 height 19
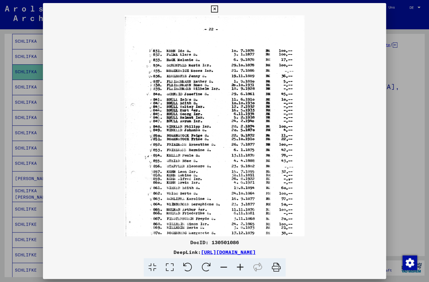
click at [242, 216] on icon at bounding box center [240, 267] width 16 height 19
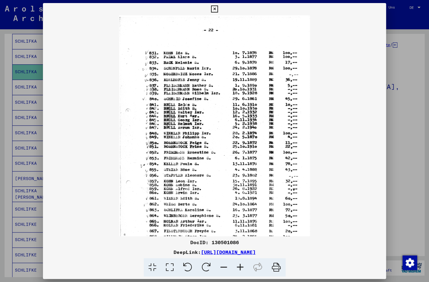
click at [242, 216] on icon at bounding box center [240, 267] width 16 height 19
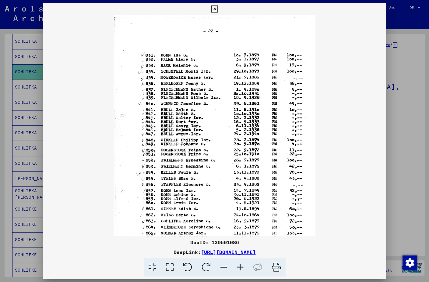
click at [242, 216] on icon at bounding box center [240, 267] width 16 height 19
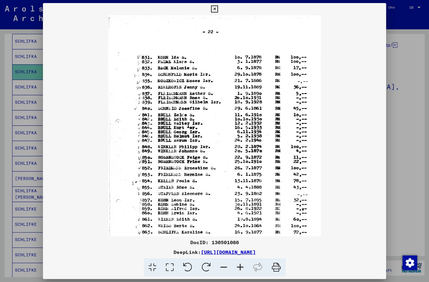
click at [242, 216] on icon at bounding box center [240, 267] width 16 height 19
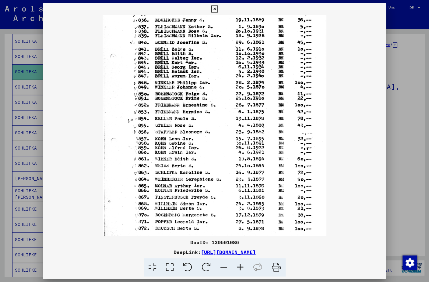
scroll to position [75, 0]
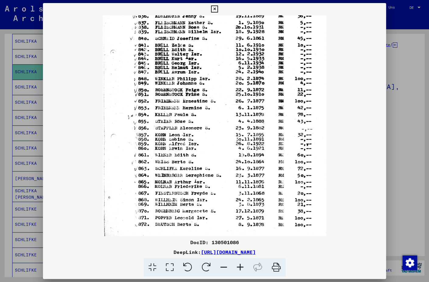
drag, startPoint x: 209, startPoint y: 186, endPoint x: 207, endPoint y: 112, distance: 73.4
click at [207, 112] on img at bounding box center [215, 97] width 224 height 312
click at [218, 6] on icon at bounding box center [214, 8] width 7 height 7
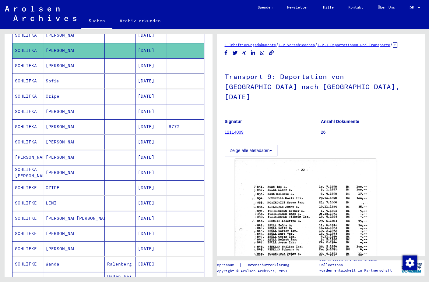
scroll to position [128, 0]
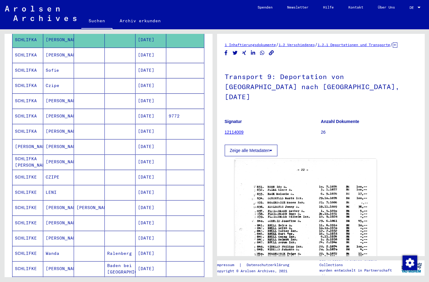
click at [148, 172] on mat-cell "[DATE]" at bounding box center [151, 176] width 31 height 15
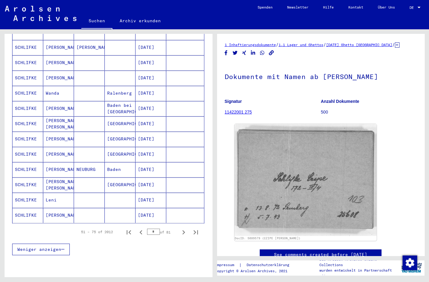
scroll to position [320, 0]
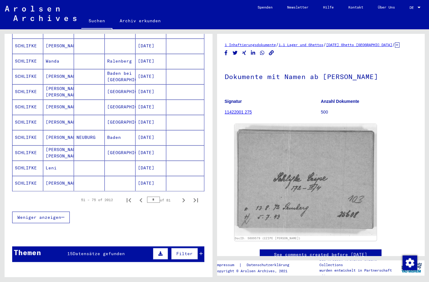
click at [151, 165] on mat-cell "[DATE]" at bounding box center [151, 167] width 31 height 15
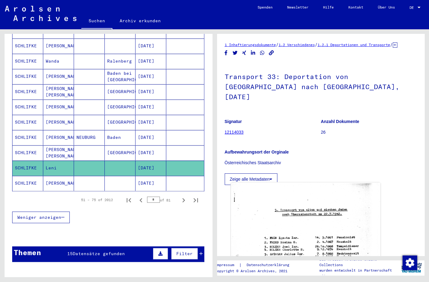
click at [276, 210] on img at bounding box center [306, 285] width 150 height 206
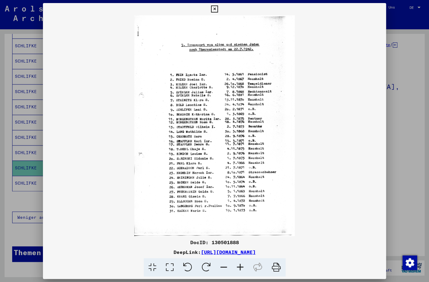
click at [241, 216] on icon at bounding box center [240, 267] width 16 height 19
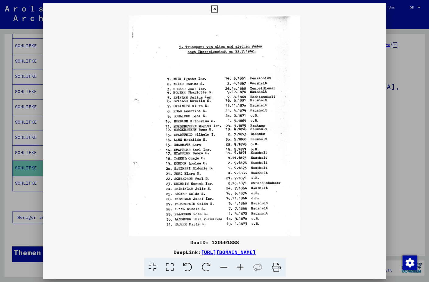
click at [241, 216] on icon at bounding box center [240, 267] width 16 height 19
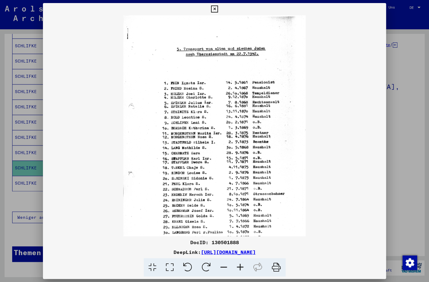
click at [241, 216] on icon at bounding box center [240, 267] width 16 height 19
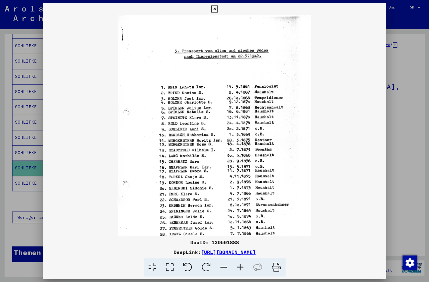
click at [241, 216] on icon at bounding box center [240, 267] width 16 height 19
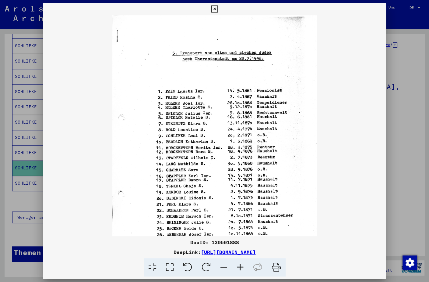
click at [241, 216] on icon at bounding box center [240, 267] width 16 height 19
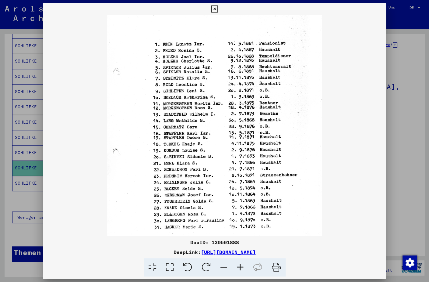
scroll to position [56, 0]
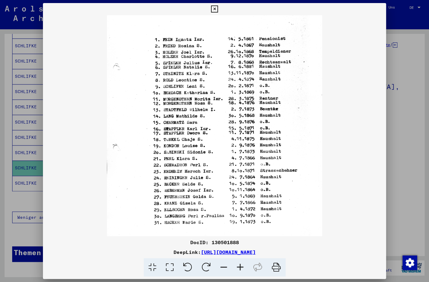
drag, startPoint x: 229, startPoint y: 193, endPoint x: 227, endPoint y: 146, distance: 47.3
click at [227, 146] on img at bounding box center [215, 107] width 216 height 297
click at [218, 7] on icon at bounding box center [214, 8] width 7 height 7
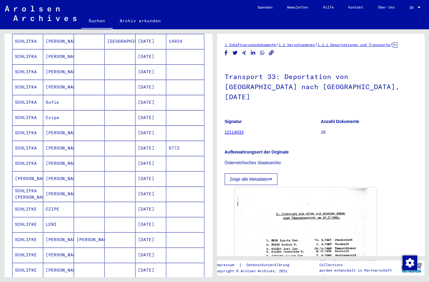
scroll to position [0, 0]
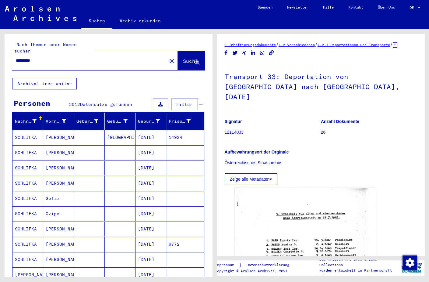
drag, startPoint x: 56, startPoint y: 54, endPoint x: -12, endPoint y: 47, distance: 68.6
click at [16, 57] on input "********" at bounding box center [89, 60] width 147 height 6
type input "**********"
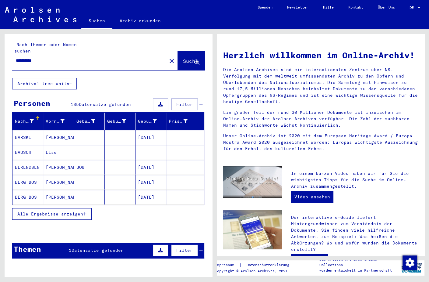
click at [363, 211] on div "Herzlich willkommen im Online-Archiv! Die Arolsen Archives sind ein internation…" at bounding box center [321, 230] width 196 height 375
click at [68, 211] on span "Alle Ergebnisse anzeigen" at bounding box center [50, 213] width 66 height 5
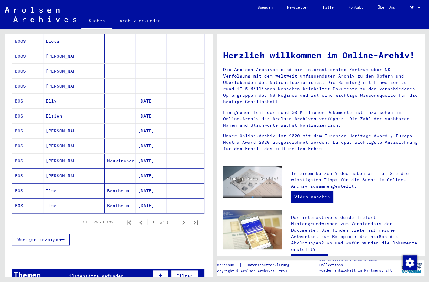
scroll to position [320, 0]
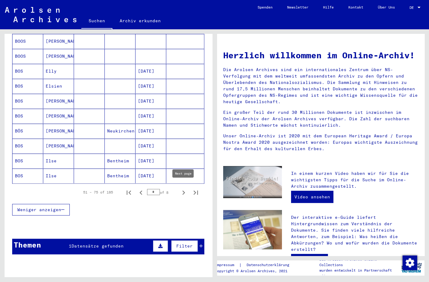
click at [186, 189] on icon "Next page" at bounding box center [183, 192] width 9 height 9
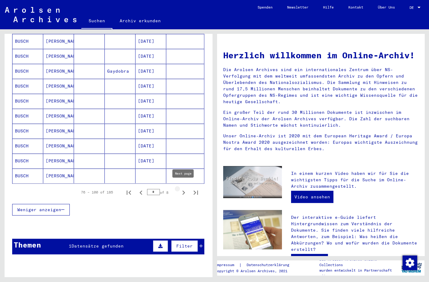
click at [182, 188] on icon "Next page" at bounding box center [183, 192] width 9 height 9
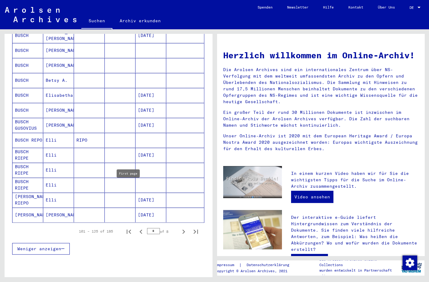
scroll to position [256, 0]
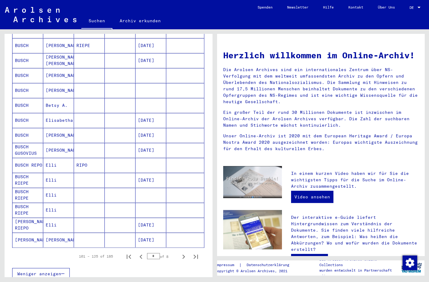
click at [155, 88] on mat-cell at bounding box center [151, 90] width 31 height 15
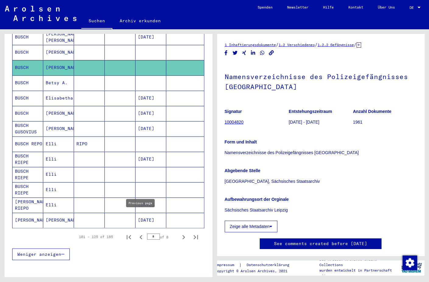
scroll to position [356, 0]
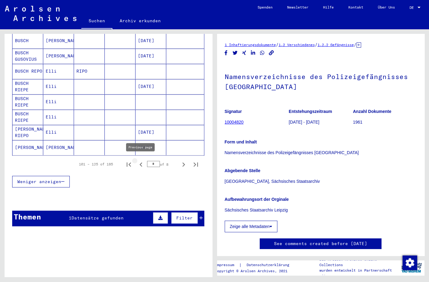
click at [139, 161] on icon "Previous page" at bounding box center [141, 164] width 9 height 9
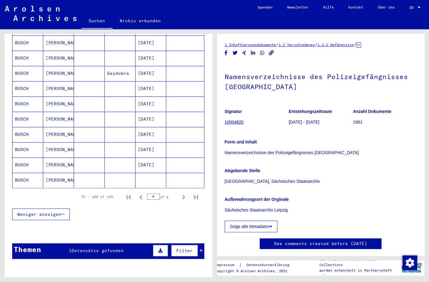
scroll to position [324, 0]
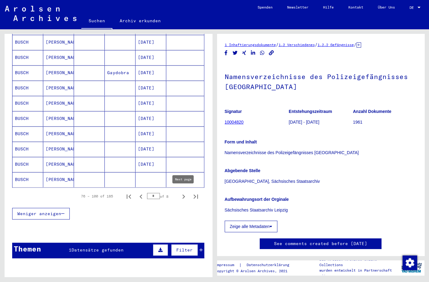
click at [182, 192] on icon "Next page" at bounding box center [183, 196] width 9 height 9
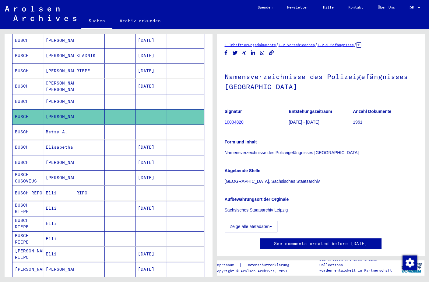
scroll to position [260, 0]
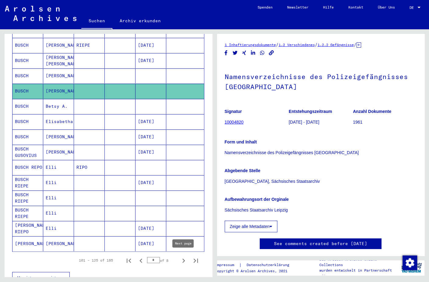
click at [183, 216] on icon "Next page" at bounding box center [183, 260] width 9 height 9
type input "*"
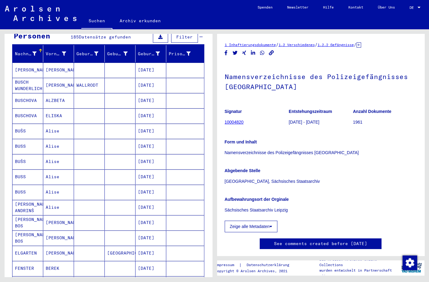
scroll to position [68, 0]
click at [150, 108] on mat-cell "[DATE]" at bounding box center [151, 115] width 31 height 15
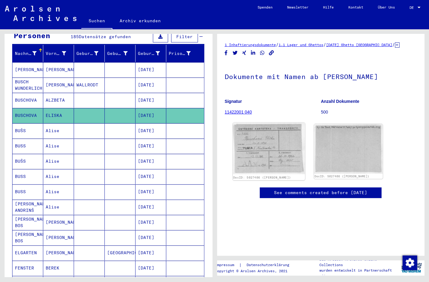
click at [263, 151] on img at bounding box center [269, 147] width 72 height 51
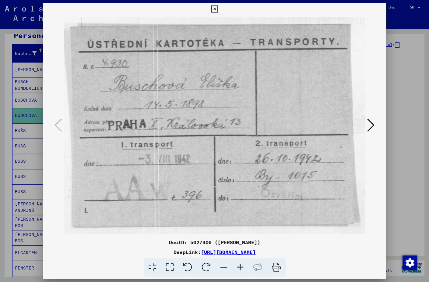
drag, startPoint x: 335, startPoint y: 254, endPoint x: 146, endPoint y: 249, distance: 189.3
click at [141, 216] on div "DeepLink: [URL][DOMAIN_NAME]" at bounding box center [214, 251] width 343 height 7
copy link "ttps://[DOMAIN_NAME][URL]"
click at [347, 175] on img at bounding box center [215, 125] width 302 height 221
click at [218, 9] on icon at bounding box center [214, 8] width 7 height 7
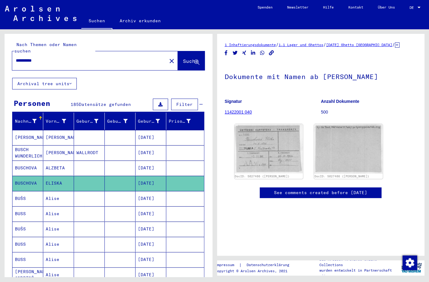
drag, startPoint x: 49, startPoint y: 55, endPoint x: 31, endPoint y: 54, distance: 18.3
click at [31, 57] on input "**********" at bounding box center [89, 60] width 147 height 6
type input "**********"
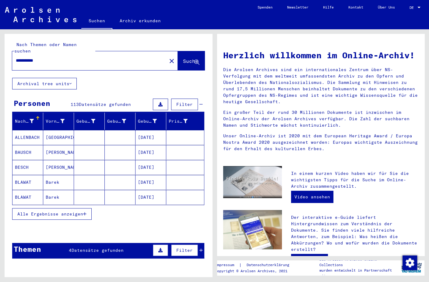
click at [49, 211] on span "Alle Ergebnisse anzeigen" at bounding box center [50, 213] width 66 height 5
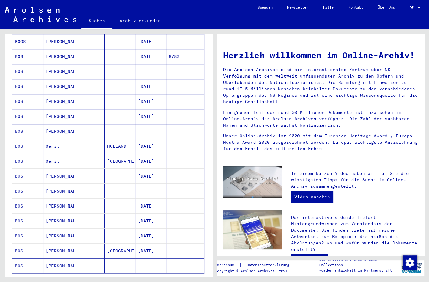
scroll to position [224, 0]
